Goal: Communication & Community: Answer question/provide support

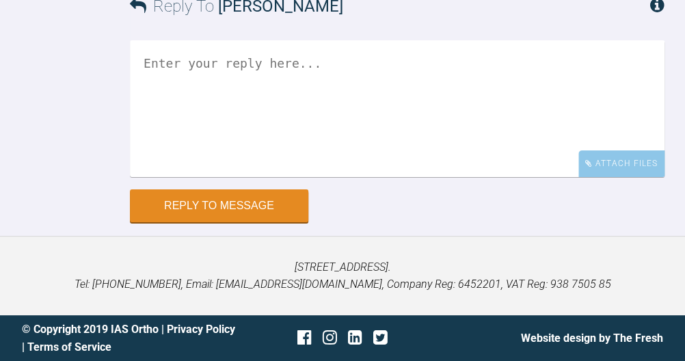
scroll to position [11009, 0]
click at [443, 177] on textarea at bounding box center [397, 108] width 535 height 137
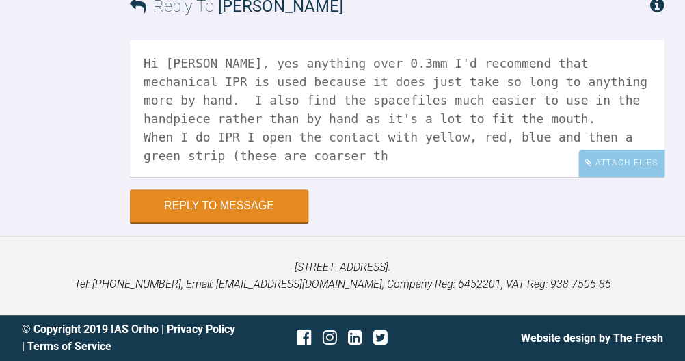
scroll to position [11076, 0]
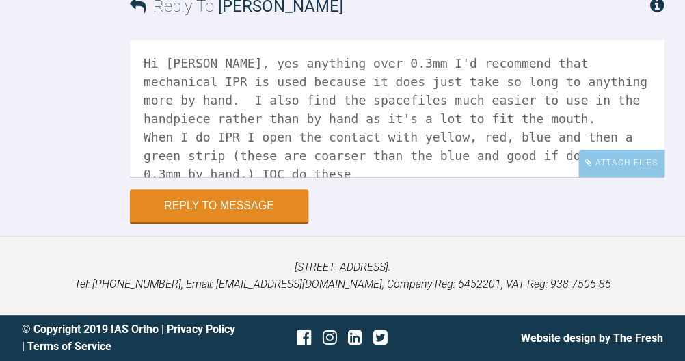
paste textarea "[URL][DOMAIN_NAME]"
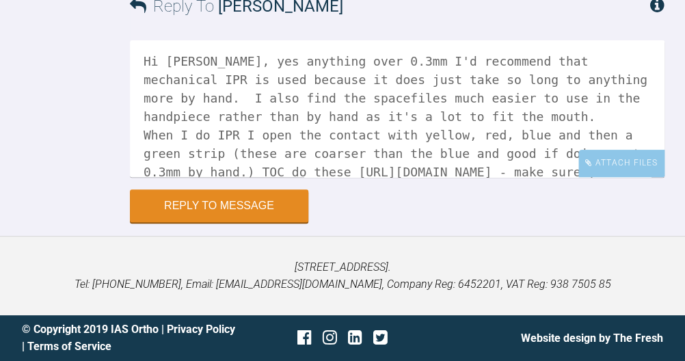
scroll to position [20, 0]
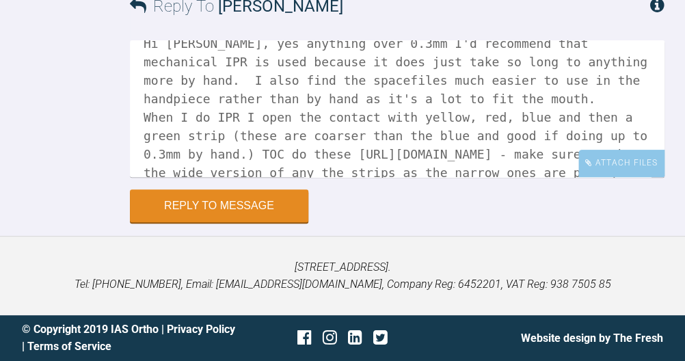
click at [512, 166] on textarea "Hi [PERSON_NAME], yes anything over 0.3mm I'd recommend that mechanical IPR is …" at bounding box center [397, 108] width 535 height 137
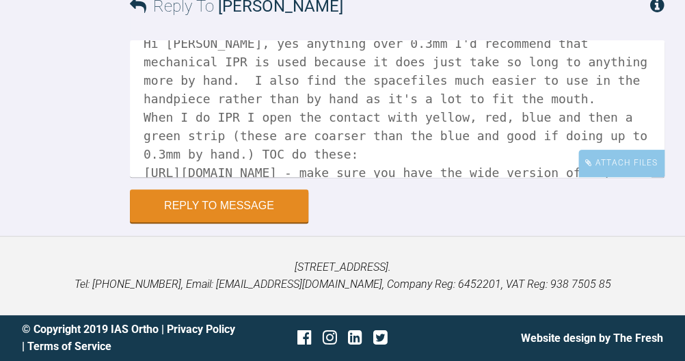
click at [482, 177] on textarea "Hi [PERSON_NAME], yes anything over 0.3mm I'd recommend that mechanical IPR is …" at bounding box center [397, 108] width 535 height 137
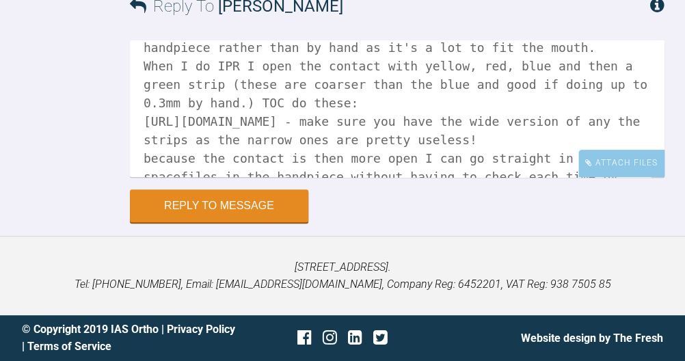
click at [150, 166] on textarea "Hi [PERSON_NAME], yes anything over 0.3mm I'd recommend that mechanical IPR is …" at bounding box center [397, 108] width 535 height 137
click at [391, 177] on textarea "Hi [PERSON_NAME], yes anything over 0.3mm I'd recommend that mechanical IPR is …" at bounding box center [397, 108] width 535 height 137
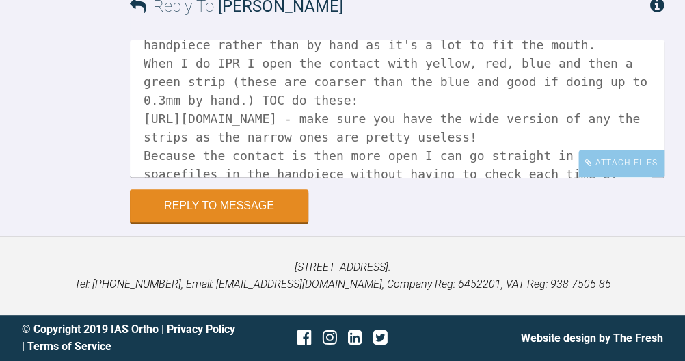
click at [534, 177] on textarea "Hi [PERSON_NAME], yes anything over 0.3mm I'd recommend that mechanical IPR is …" at bounding box center [397, 108] width 535 height 137
click at [305, 177] on textarea "Hi [PERSON_NAME], yes anything over 0.3mm I'd recommend that mechanical IPR is …" at bounding box center [397, 108] width 535 height 137
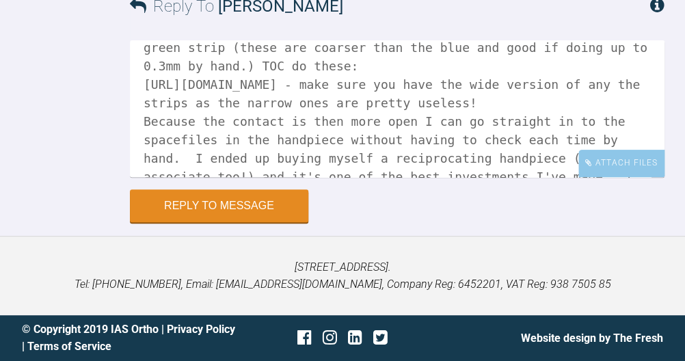
scroll to position [107, 0]
paste textarea "[URL][DOMAIN_NAME]"
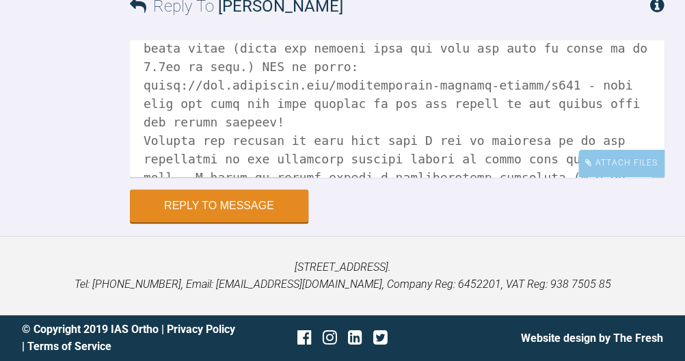
scroll to position [180, 0]
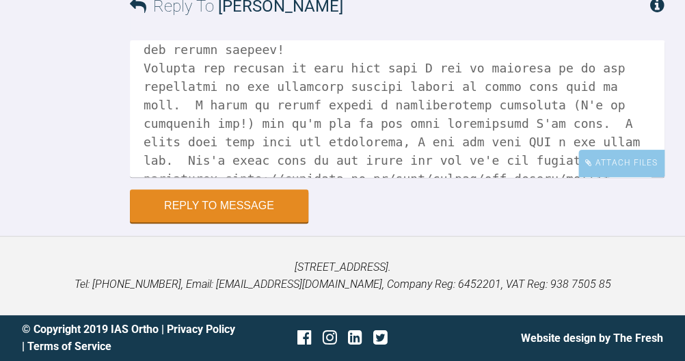
click at [200, 130] on textarea at bounding box center [397, 108] width 535 height 137
drag, startPoint x: 594, startPoint y: 129, endPoint x: 615, endPoint y: 179, distance: 53.6
click at [615, 177] on textarea at bounding box center [397, 108] width 535 height 137
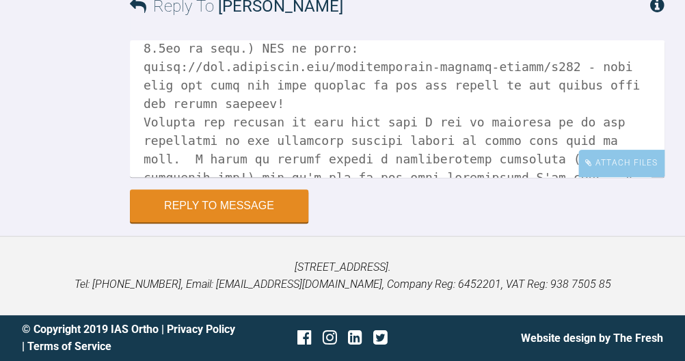
click at [200, 177] on textarea at bounding box center [397, 108] width 535 height 137
click at [629, 177] on textarea at bounding box center [397, 108] width 535 height 137
click at [172, 177] on textarea at bounding box center [397, 108] width 535 height 137
click at [306, 177] on textarea at bounding box center [397, 108] width 535 height 137
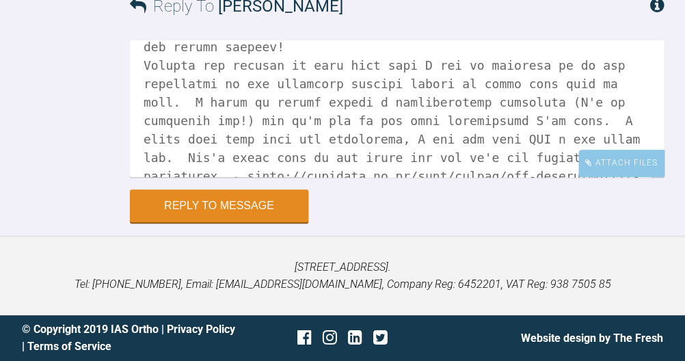
scroll to position [234, 0]
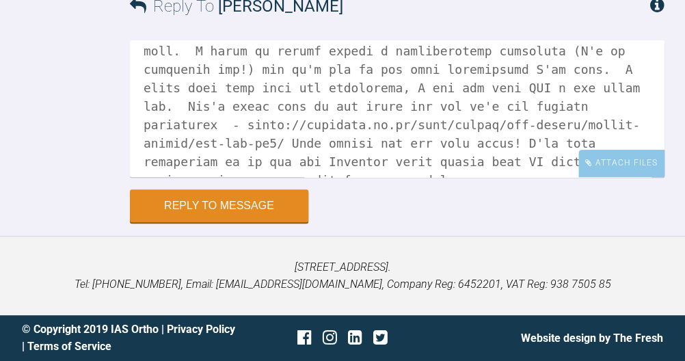
click at [266, 177] on textarea at bounding box center [397, 108] width 535 height 137
click at [627, 177] on textarea at bounding box center [397, 108] width 535 height 137
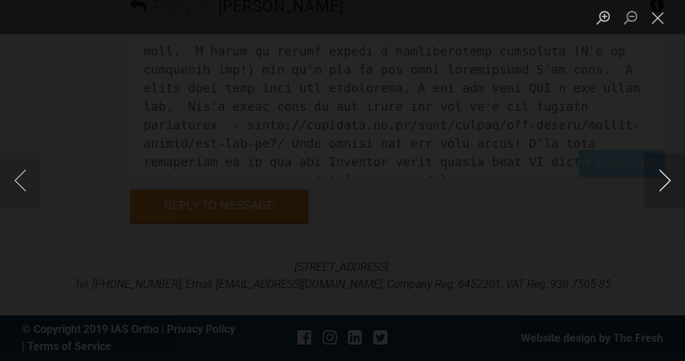
click at [668, 183] on button "Next image" at bounding box center [664, 180] width 41 height 55
click at [659, 185] on button "Next image" at bounding box center [664, 180] width 41 height 55
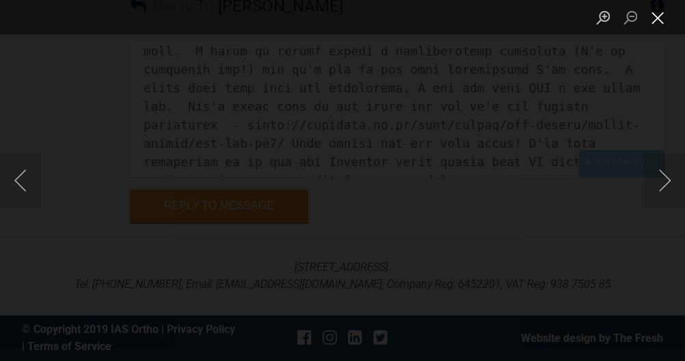
click at [659, 16] on button "Close lightbox" at bounding box center [657, 17] width 27 height 24
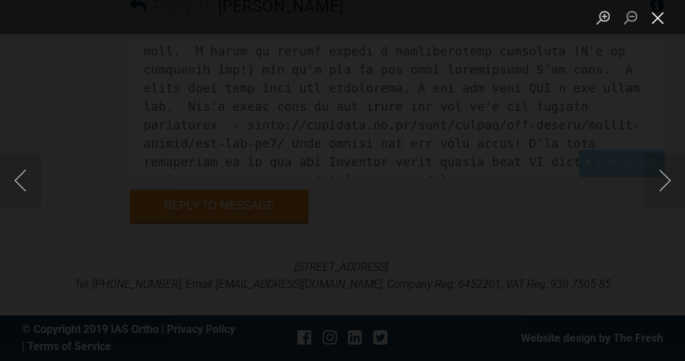
click at [657, 22] on button "Close lightbox" at bounding box center [657, 17] width 27 height 24
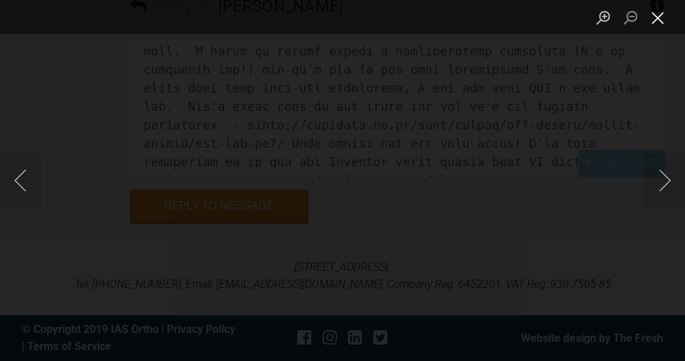
click at [657, 14] on button "Close lightbox" at bounding box center [657, 17] width 27 height 24
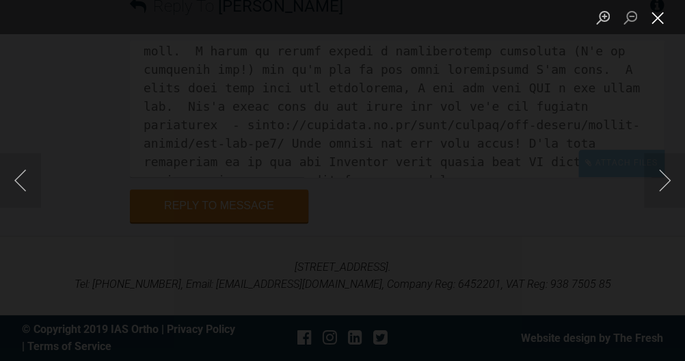
click at [659, 16] on button "Close lightbox" at bounding box center [657, 17] width 27 height 24
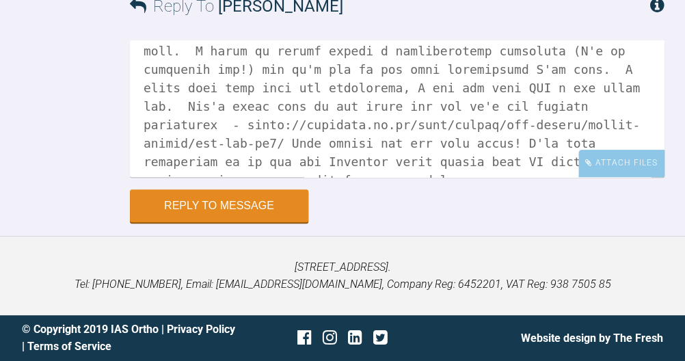
scroll to position [10983, 0]
click at [424, 177] on textarea at bounding box center [397, 108] width 535 height 137
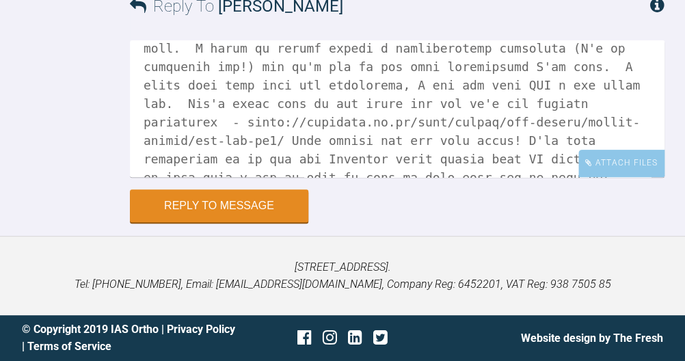
scroll to position [10769, 0]
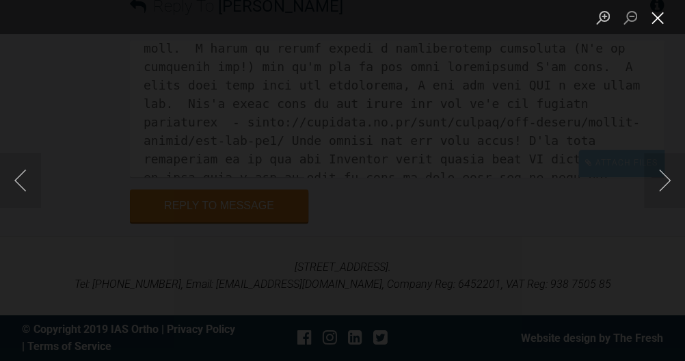
click at [665, 23] on button "Close lightbox" at bounding box center [657, 17] width 27 height 24
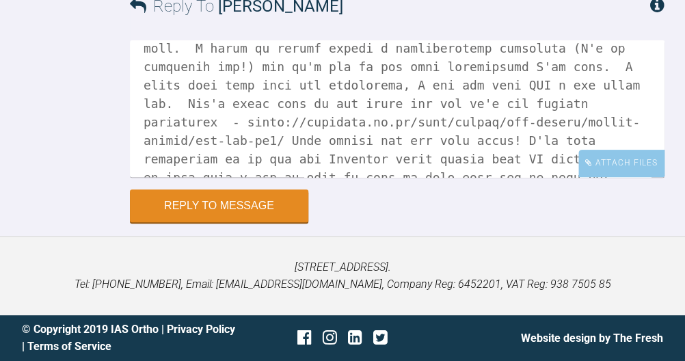
scroll to position [11046, 0]
click at [303, 177] on textarea at bounding box center [397, 108] width 535 height 137
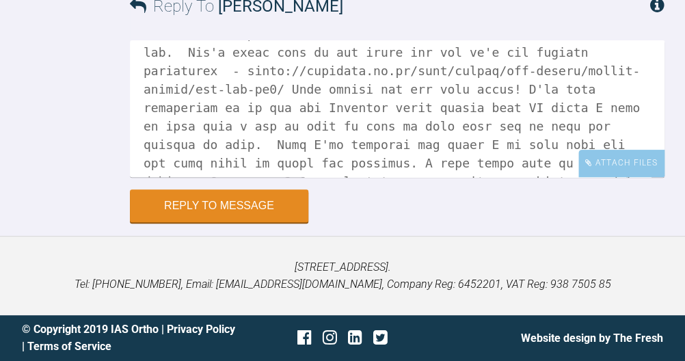
scroll to position [10659, 0]
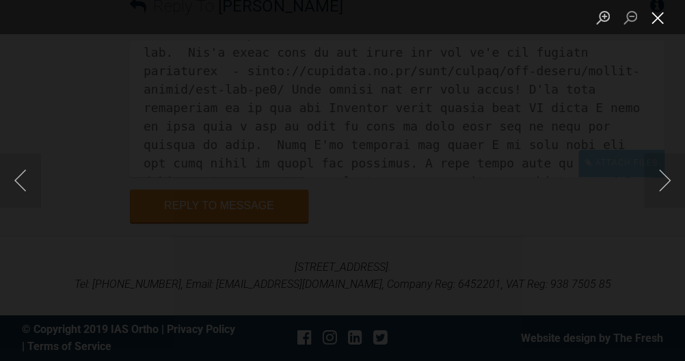
click at [655, 23] on button "Close lightbox" at bounding box center [657, 17] width 27 height 24
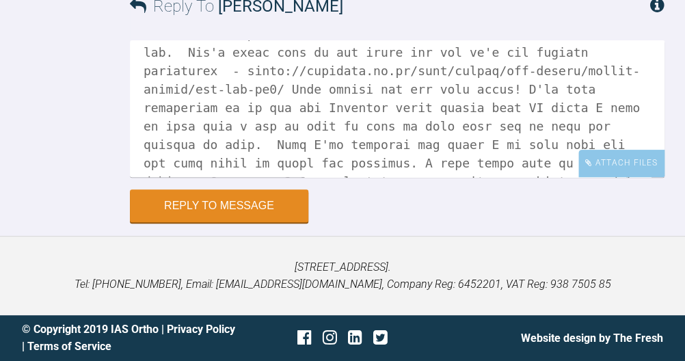
scroll to position [10953, 0]
click at [657, 177] on textarea at bounding box center [397, 108] width 535 height 137
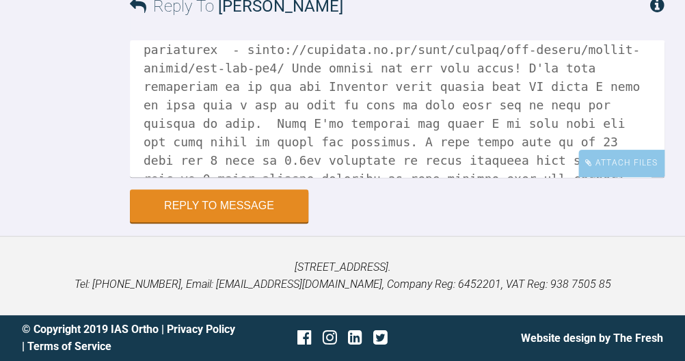
scroll to position [360, 0]
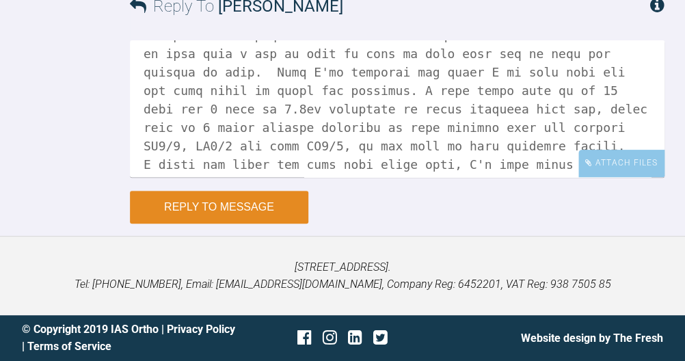
type textarea "Hi [PERSON_NAME], yes anything over 0.3mm I'd recommend that mechanical IPR is …"
click at [284, 224] on button "Reply to Message" at bounding box center [219, 207] width 179 height 33
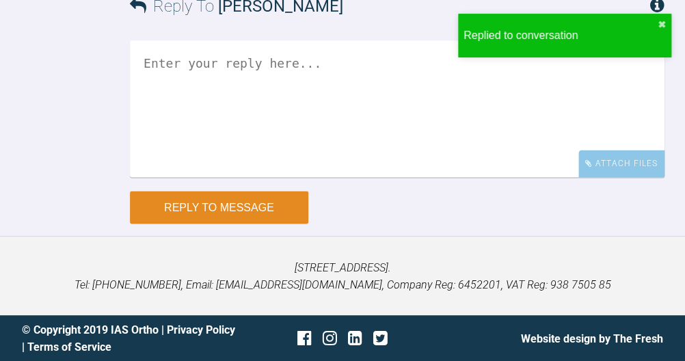
scroll to position [11419, 0]
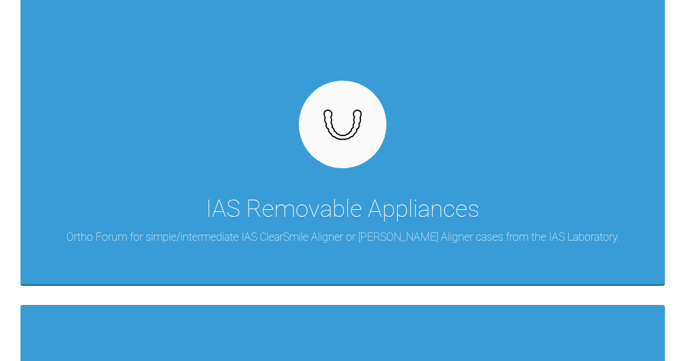
scroll to position [1647, 0]
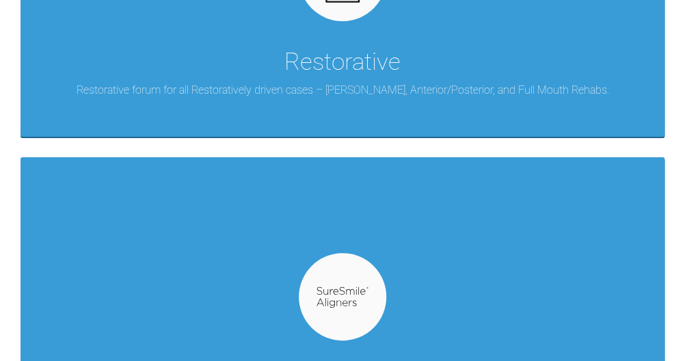
click at [434, 230] on div "SureSmile Ortho forum for SureSmile Aligner cases by Dentsply Sirona." at bounding box center [343, 306] width 644 height 299
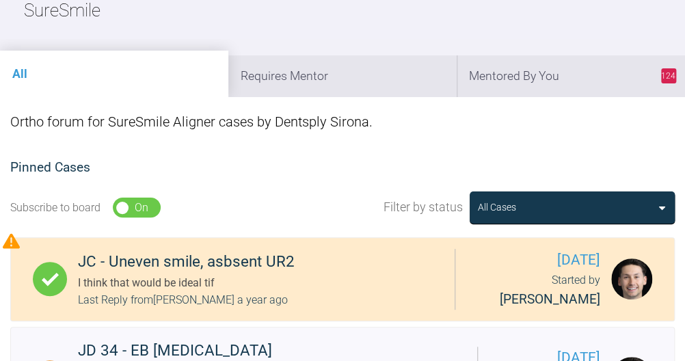
scroll to position [163, 0]
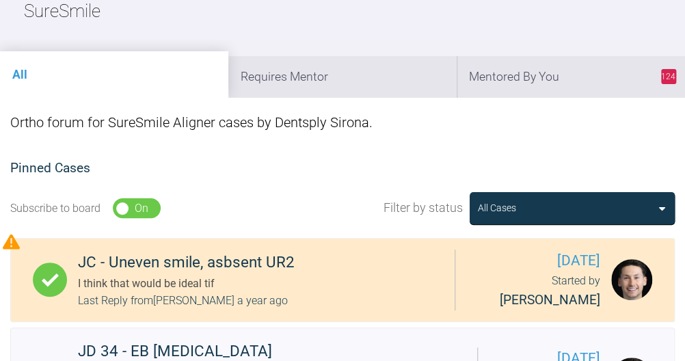
scroll to position [152, 0]
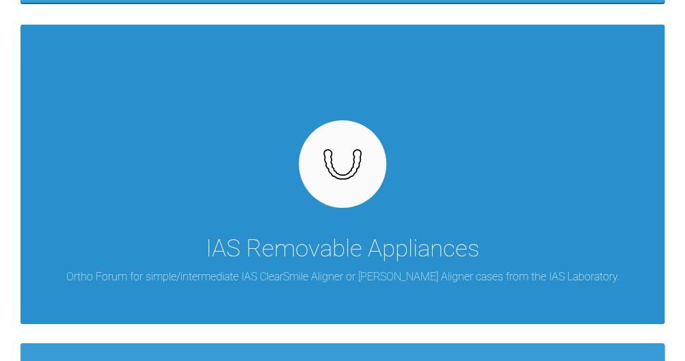
click at [269, 189] on div "IAS Removable Appliances Ortho Forum for simple/intermediate IAS ClearSmile Ali…" at bounding box center [343, 174] width 644 height 299
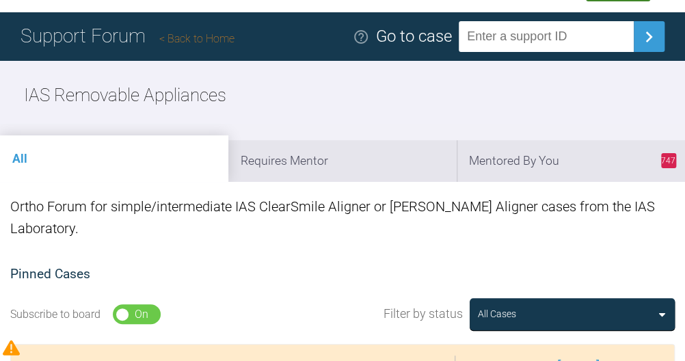
scroll to position [21, 0]
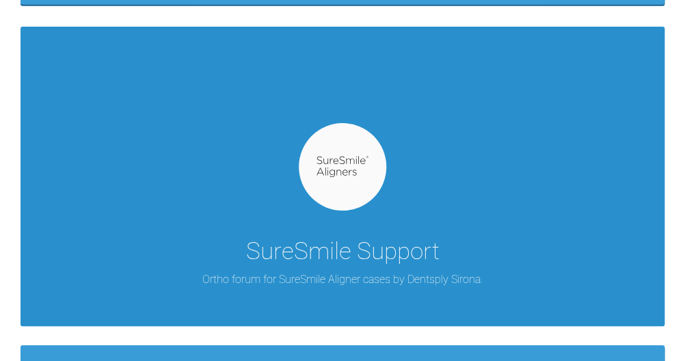
click at [265, 168] on div "SureSmile Support Ortho forum for SureSmile Aligner cases by Dentsply Sirona." at bounding box center [343, 176] width 644 height 299
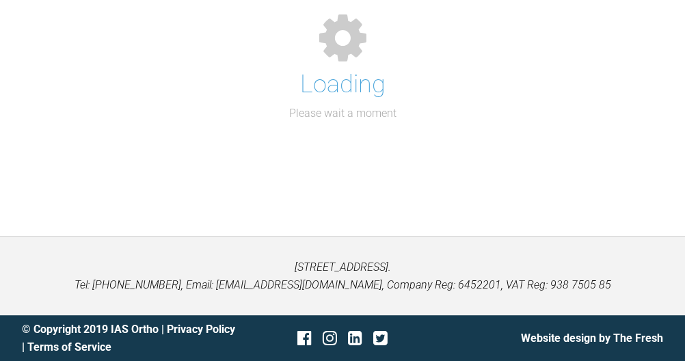
scroll to position [152, 0]
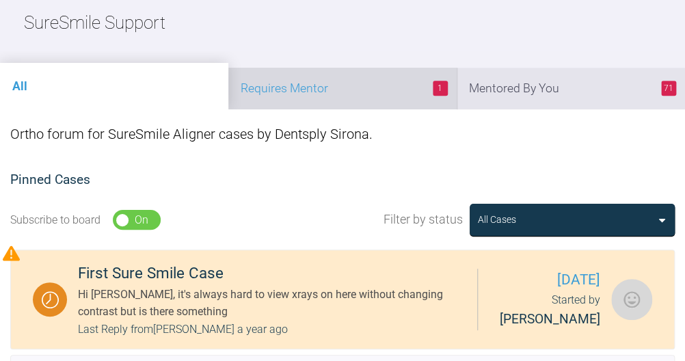
click at [338, 83] on li "1 Requires Mentor" at bounding box center [342, 89] width 228 height 42
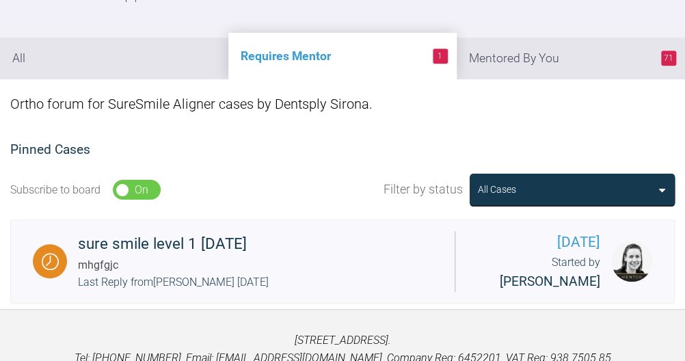
scroll to position [184, 0]
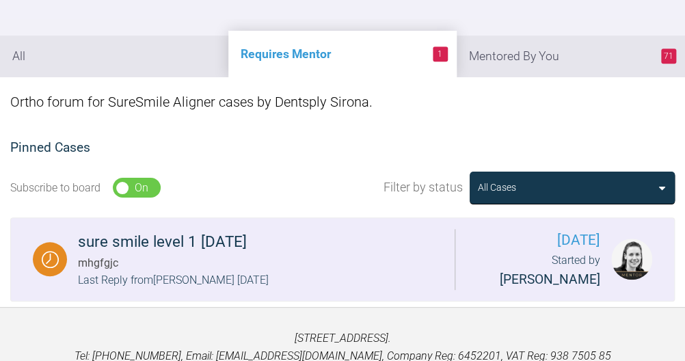
click at [334, 259] on div "sure smile level 1 26/9/25 mhgfgjc Last Reply from Kelly Toft 5 days ago" at bounding box center [261, 260] width 388 height 60
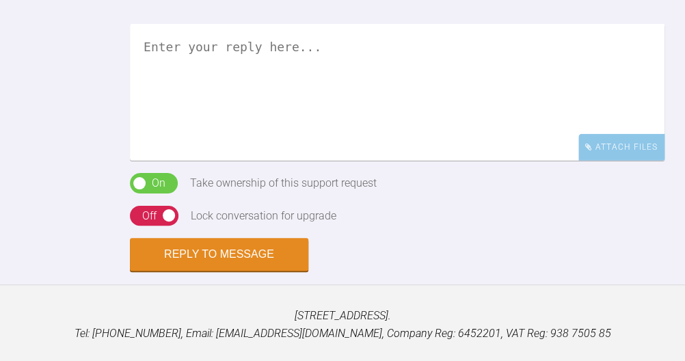
scroll to position [962, 0]
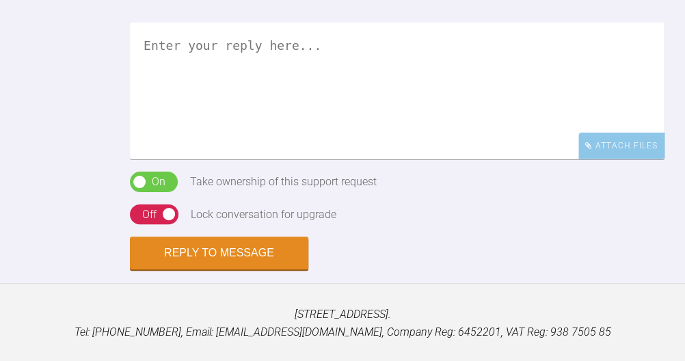
click at [486, 49] on textarea at bounding box center [397, 91] width 535 height 137
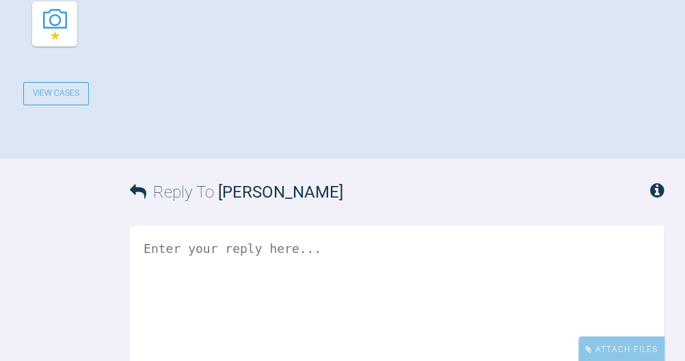
scroll to position [837, 0]
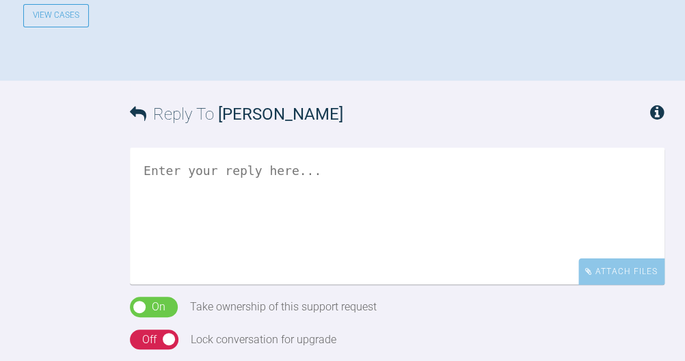
click at [375, 199] on textarea at bounding box center [397, 216] width 535 height 137
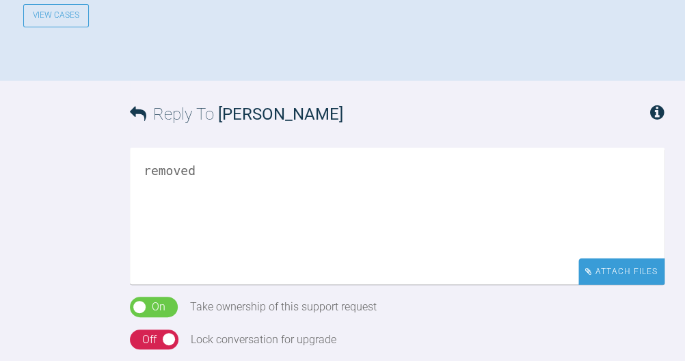
type textarea "removed"
click at [630, 271] on div "Attach Files" at bounding box center [622, 271] width 86 height 27
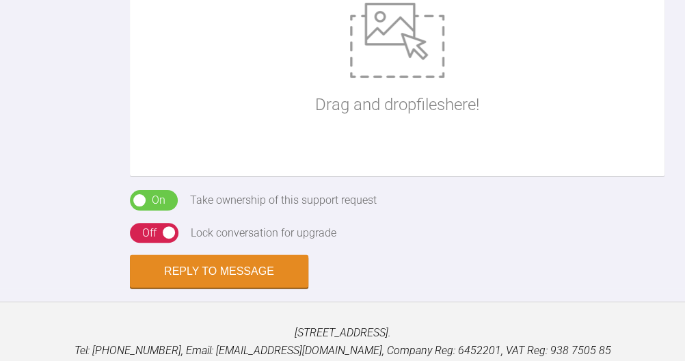
scroll to position [1231, 0]
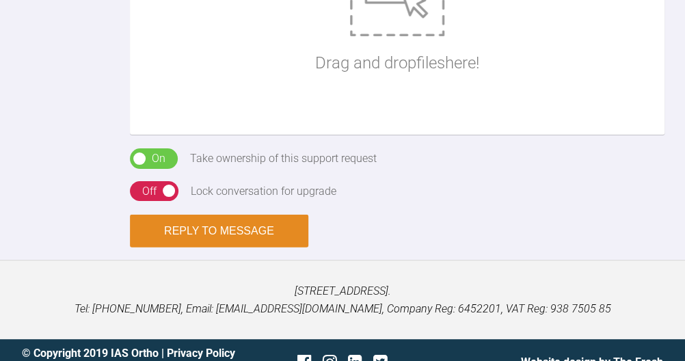
click at [271, 242] on button "Reply to Message" at bounding box center [219, 231] width 179 height 33
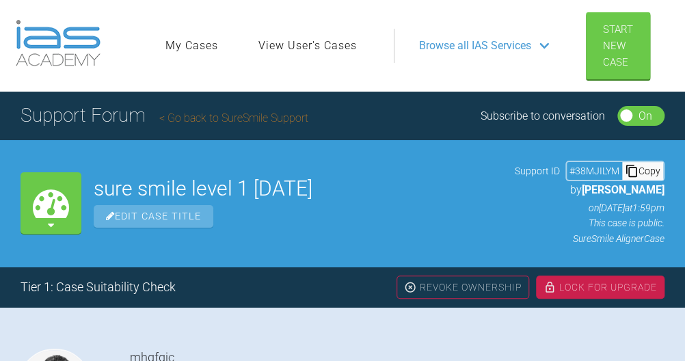
scroll to position [0, 0]
click at [224, 115] on link "Go back to SureSmile Support" at bounding box center [233, 117] width 149 height 13
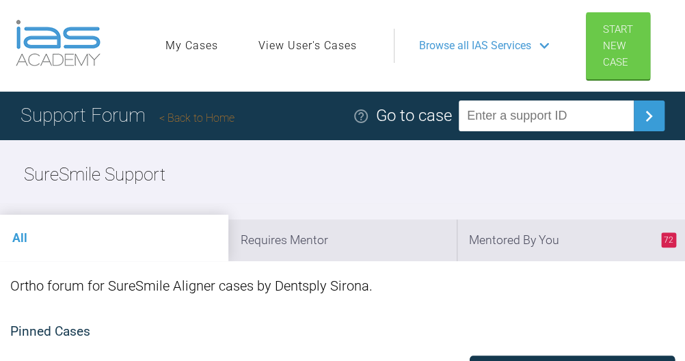
click at [226, 118] on link "Back to Home" at bounding box center [196, 117] width 75 height 13
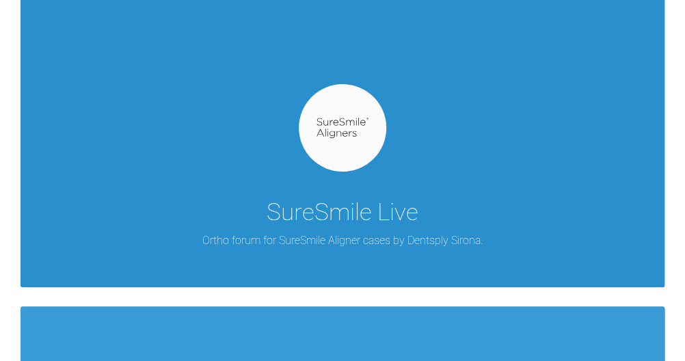
click at [409, 248] on div "SureSmile Live Ortho forum for SureSmile Aligner cases by Dentsply Sirona." at bounding box center [343, 137] width 644 height 299
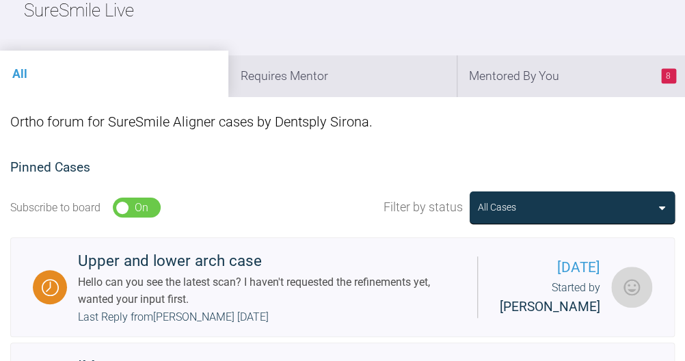
scroll to position [168, 0]
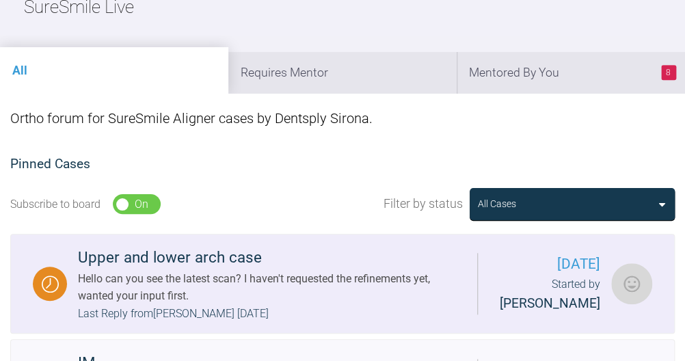
click at [211, 271] on div "Hello can you see the latest scan? I haven't requested the refinements yet, wan…" at bounding box center [272, 287] width 389 height 35
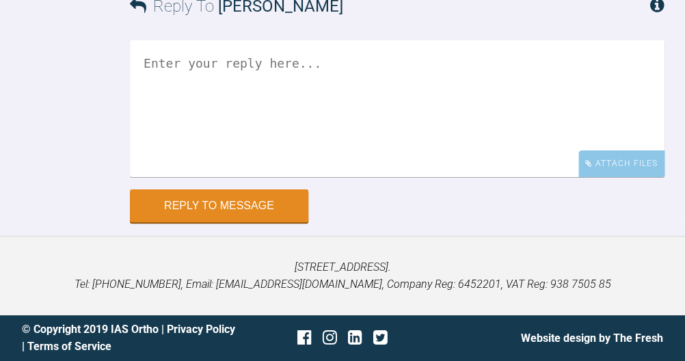
scroll to position [31813, 0]
